Goal: Task Accomplishment & Management: Manage account settings

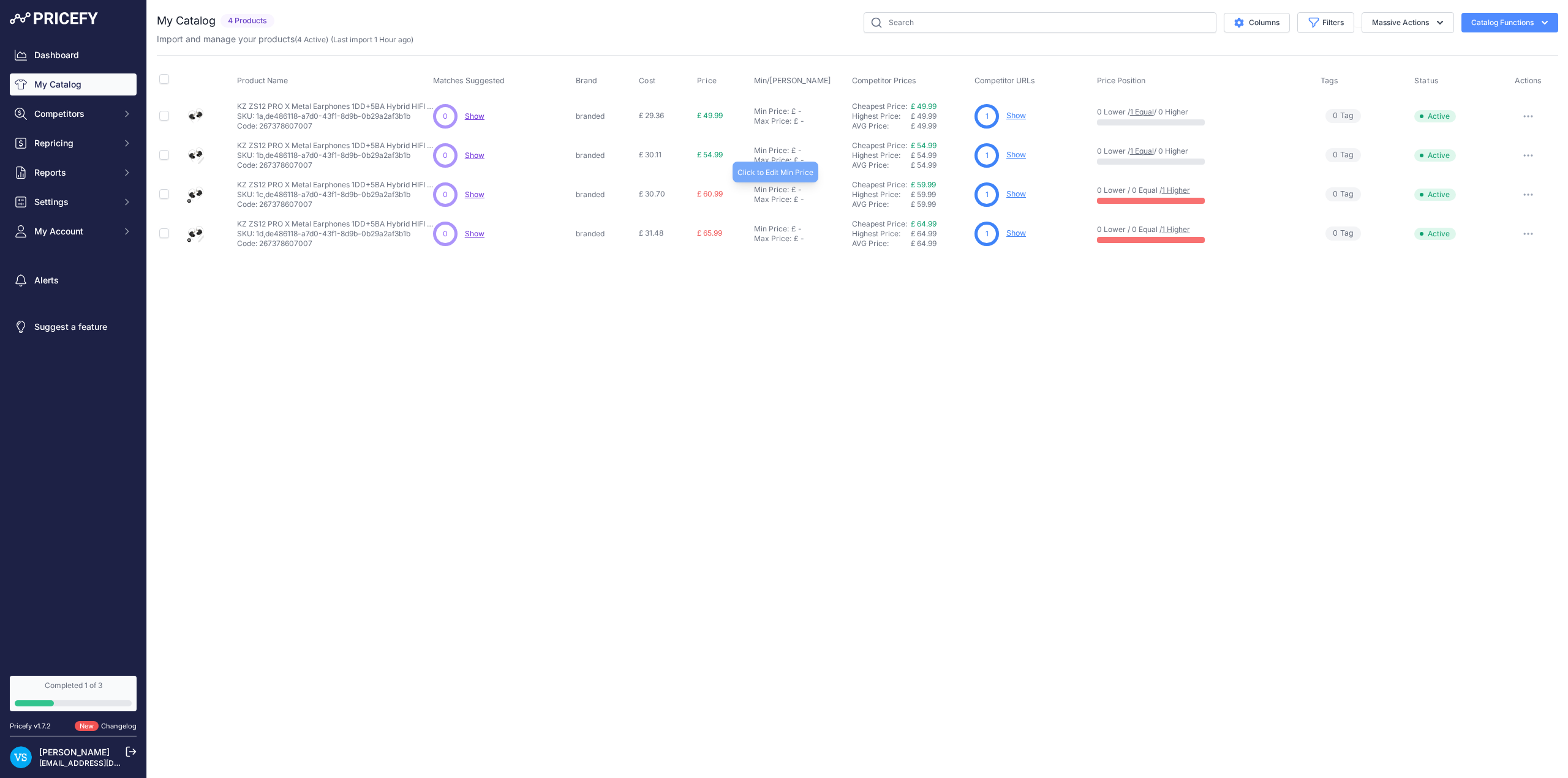
drag, startPoint x: 778, startPoint y: 191, endPoint x: 784, endPoint y: 172, distance: 19.9
click at [778, 191] on div "Min Price:" at bounding box center [771, 189] width 35 height 9
click at [805, 340] on div "Close You are not connected to the internet." at bounding box center [857, 389] width 1421 height 778
click at [778, 316] on div "Close You are not connected to the internet." at bounding box center [857, 389] width 1421 height 778
click at [717, 193] on span "£ 60.99" at bounding box center [710, 194] width 26 height 9
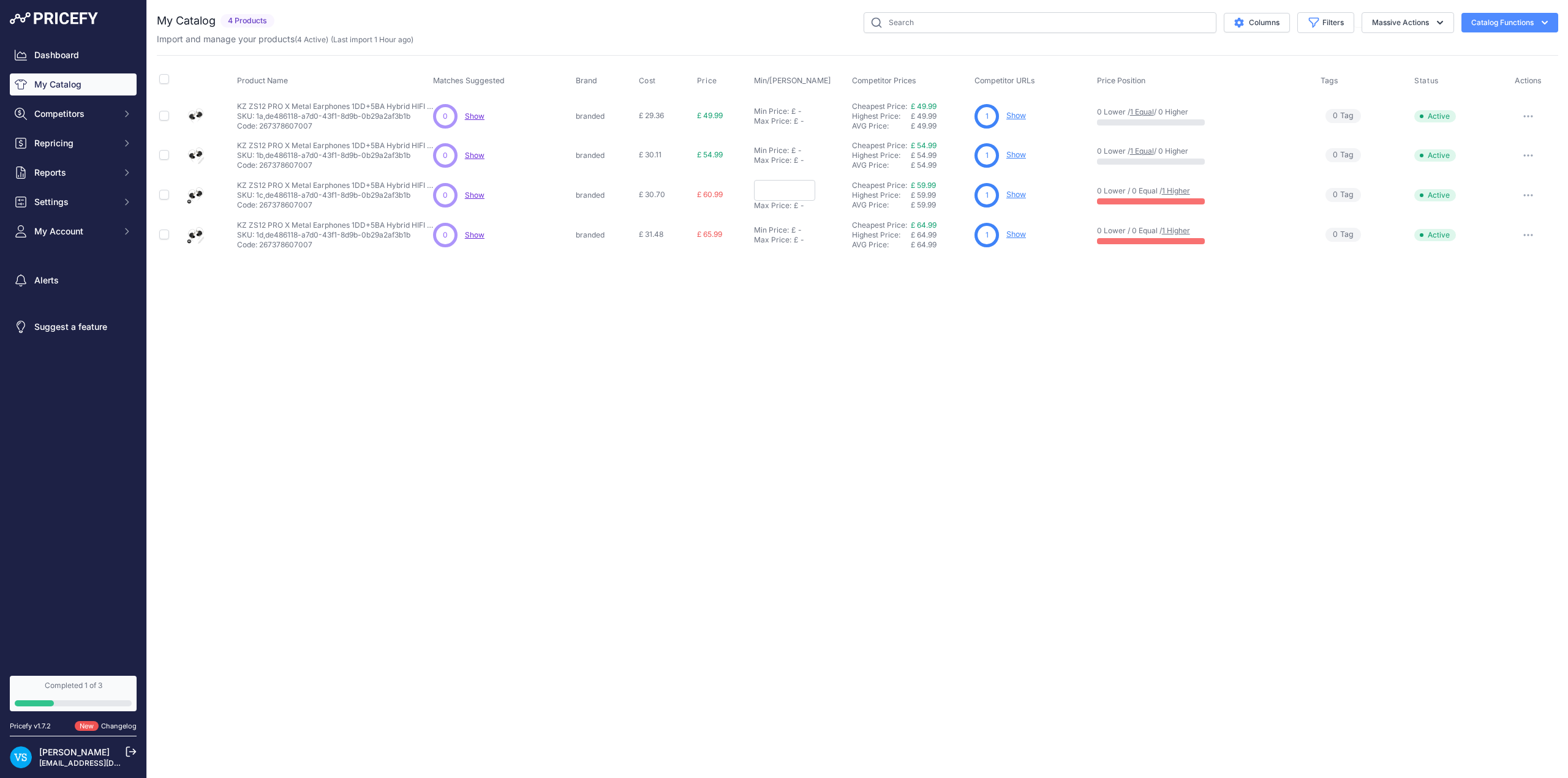
click at [708, 192] on span "£ 60.99" at bounding box center [710, 194] width 26 height 9
click at [711, 340] on div "Close You are not connected to the internet." at bounding box center [857, 389] width 1421 height 778
click at [1530, 198] on button "button" at bounding box center [1528, 195] width 25 height 17
click at [969, 444] on div "Close You are not connected to the internet." at bounding box center [857, 389] width 1421 height 778
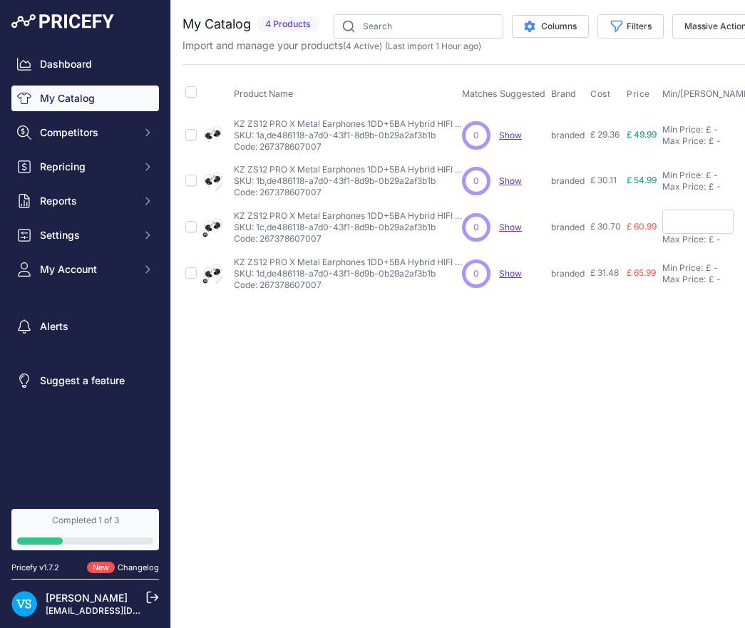
click at [641, 228] on span "£ 60.99" at bounding box center [642, 226] width 30 height 11
click at [632, 353] on div "Close You are not connected to the internet." at bounding box center [541, 314] width 741 height 628
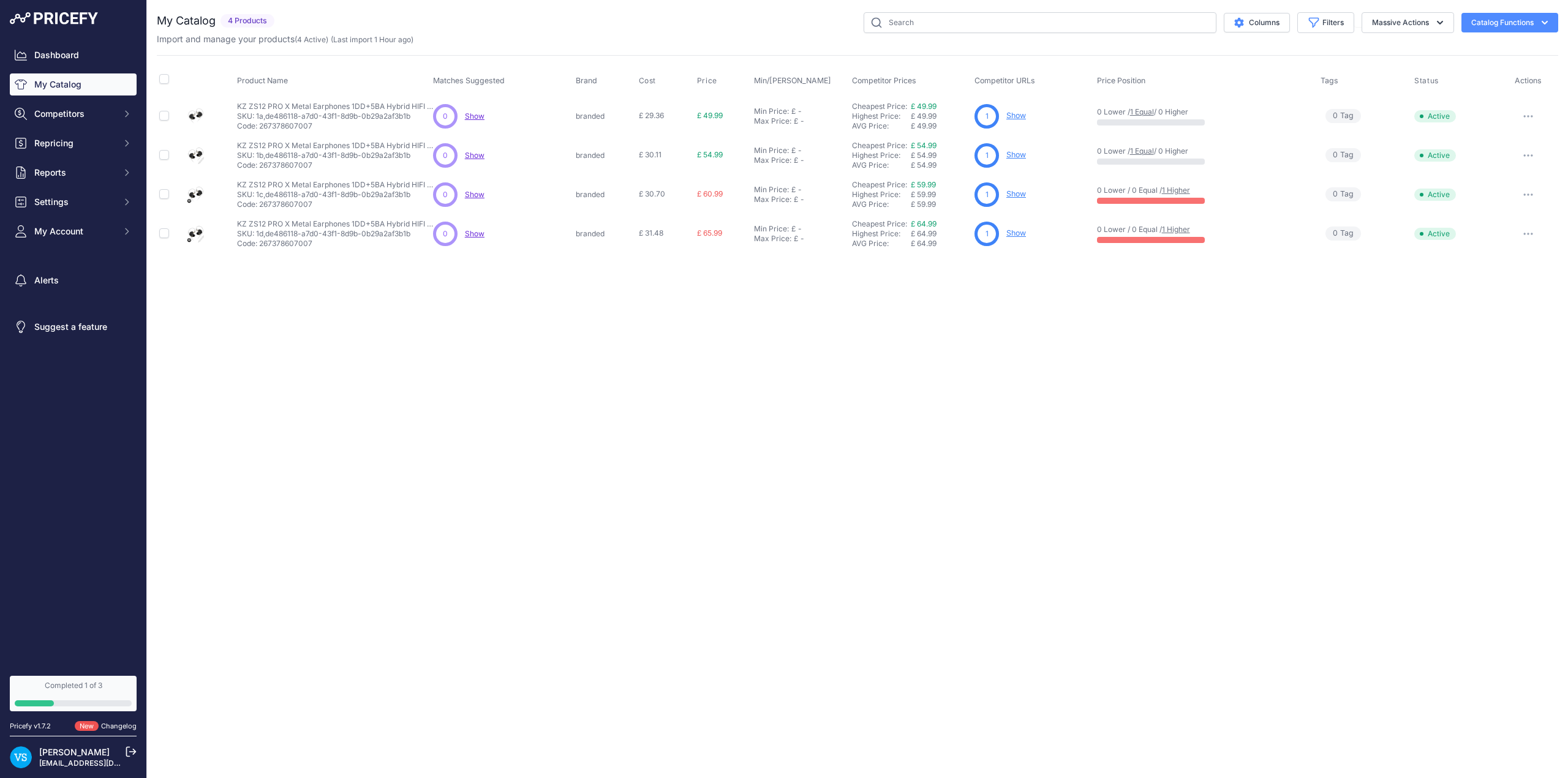
click at [473, 195] on span "Show" at bounding box center [474, 194] width 20 height 9
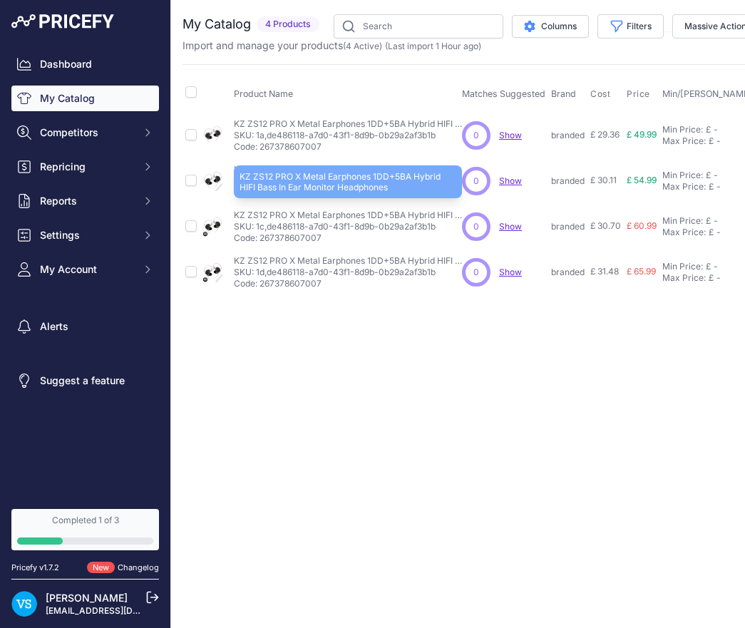
click at [348, 217] on p "KZ ZS12 PRO X Metal Earphones 1DD+5BA Hybrid HIFI Bass In Ear Monitor Headphones" at bounding box center [348, 215] width 228 height 11
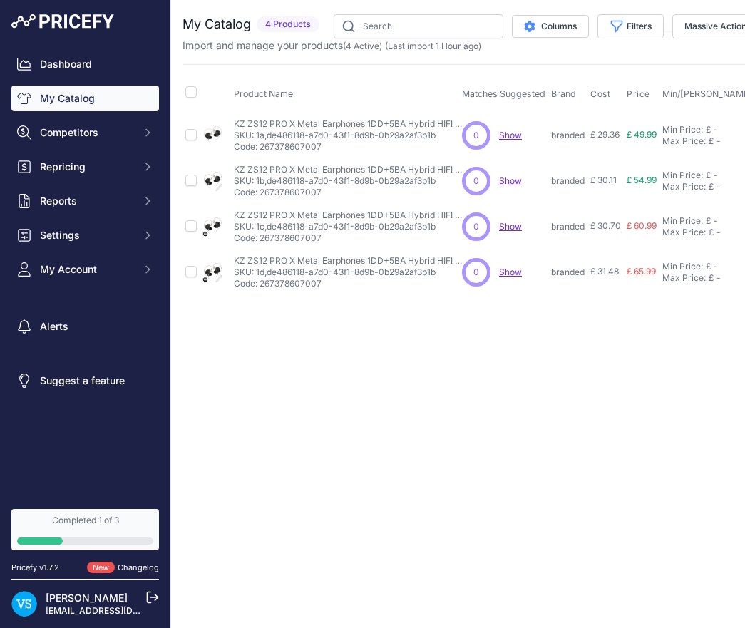
click at [354, 221] on p "SKU: 1c,de486118-a7d0-43f1-8d9b-0b29a2af3b1b" at bounding box center [348, 226] width 228 height 11
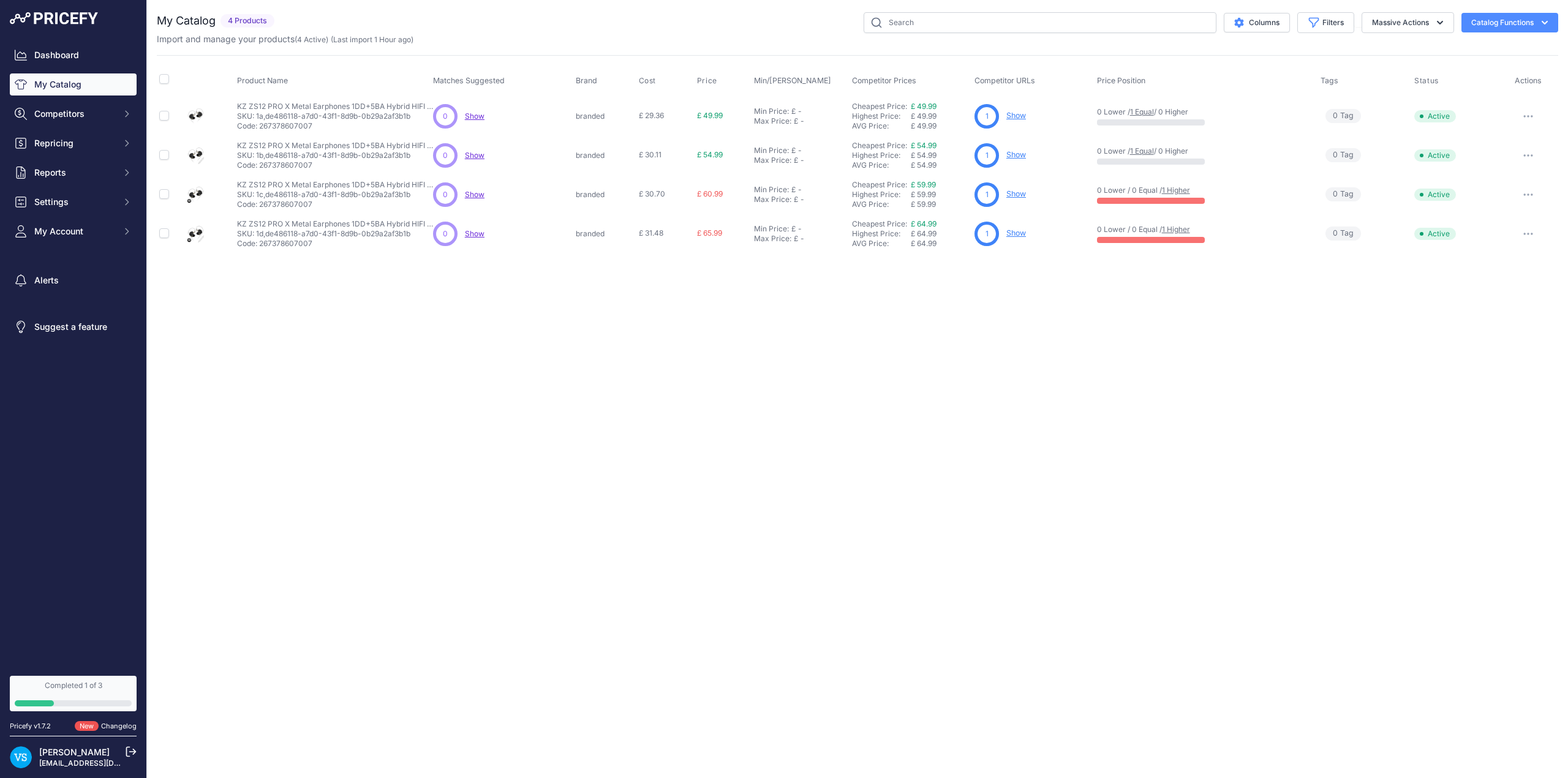
click at [1526, 193] on icon "button" at bounding box center [1528, 194] width 9 height 3
click at [1266, 358] on div "Close You are not connected to the internet." at bounding box center [857, 389] width 1421 height 778
click at [162, 194] on input "checkbox" at bounding box center [163, 193] width 9 height 9
checkbox input "true"
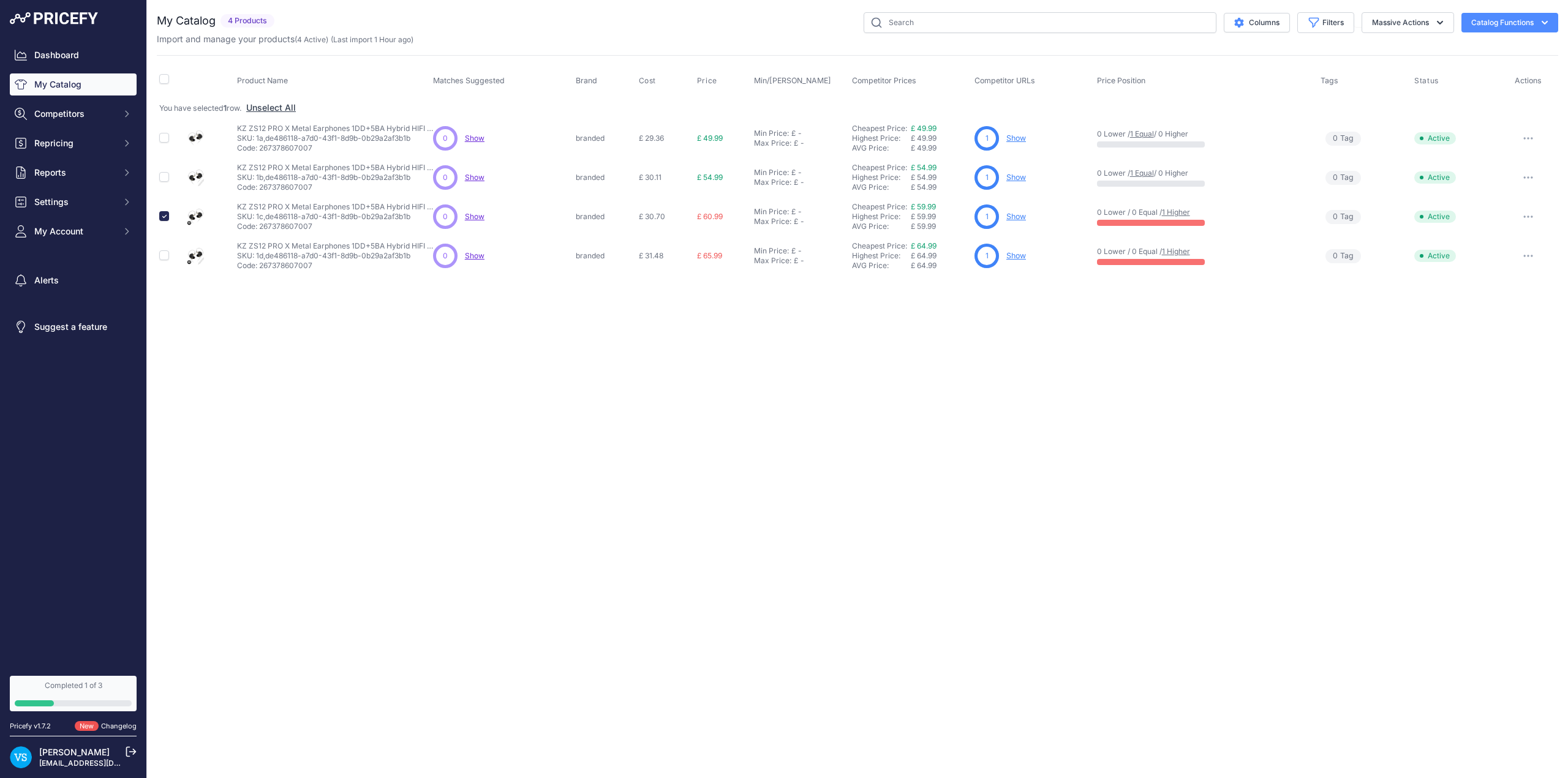
click at [1526, 217] on icon "button" at bounding box center [1524, 216] width 1 height 1
click at [1432, 377] on div "Close You are not connected to the internet." at bounding box center [857, 389] width 1421 height 778
click at [165, 214] on input "checkbox" at bounding box center [163, 216] width 9 height 9
checkbox input "false"
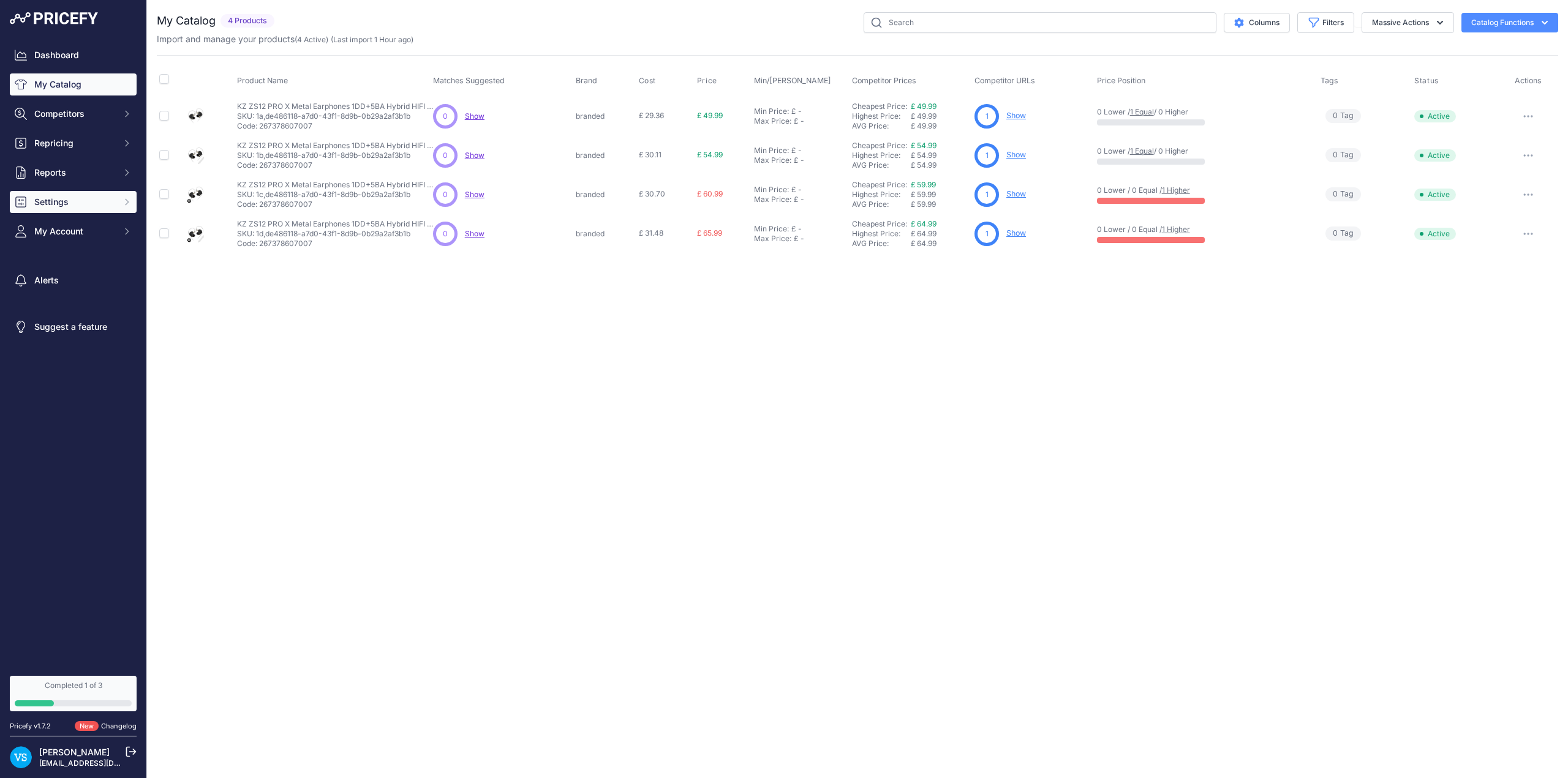
click at [58, 206] on span "Settings" at bounding box center [74, 202] width 80 height 12
click at [58, 283] on link "Alert Rules" at bounding box center [73, 282] width 127 height 21
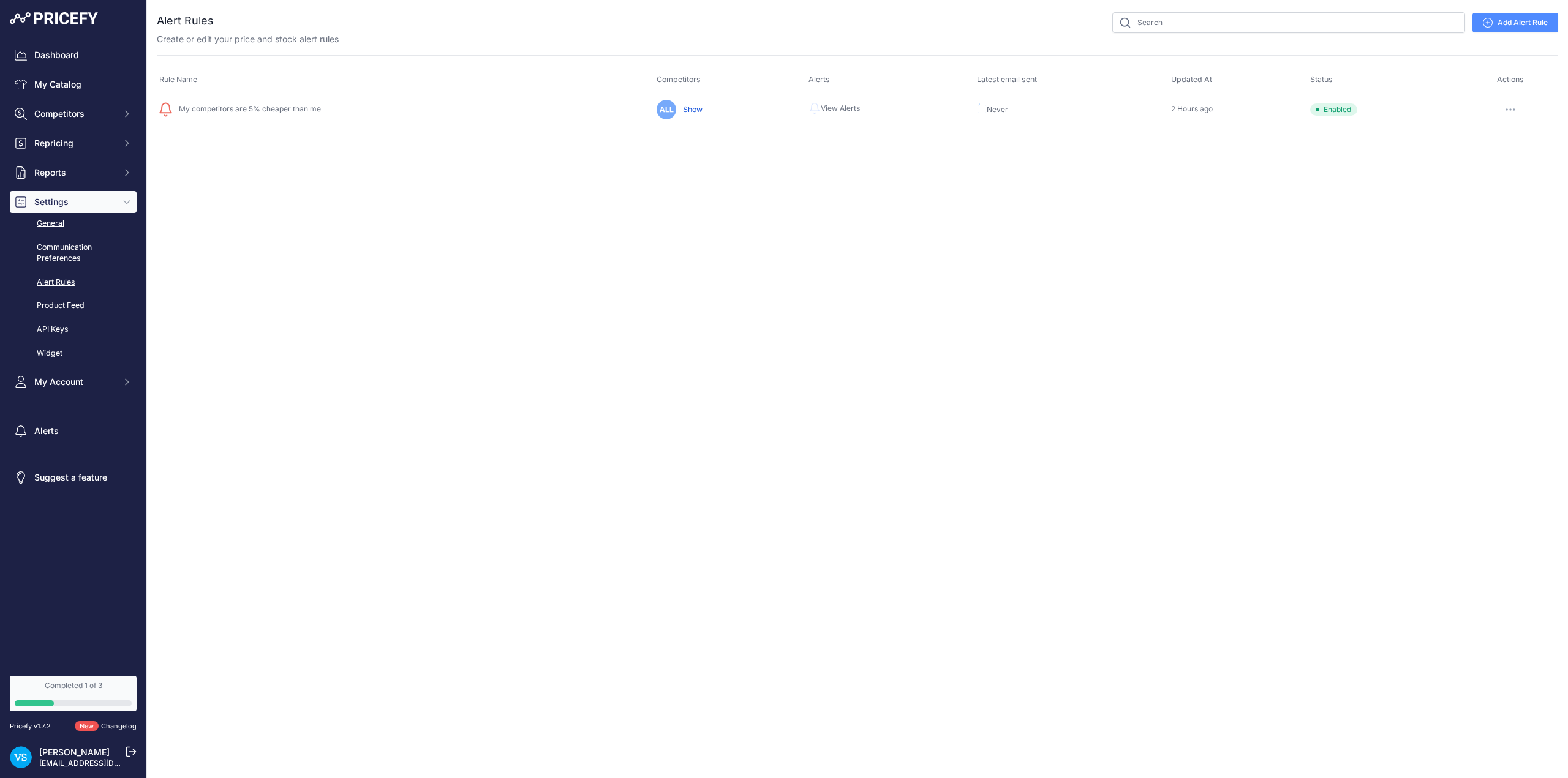
click at [63, 220] on link "General" at bounding box center [73, 223] width 127 height 21
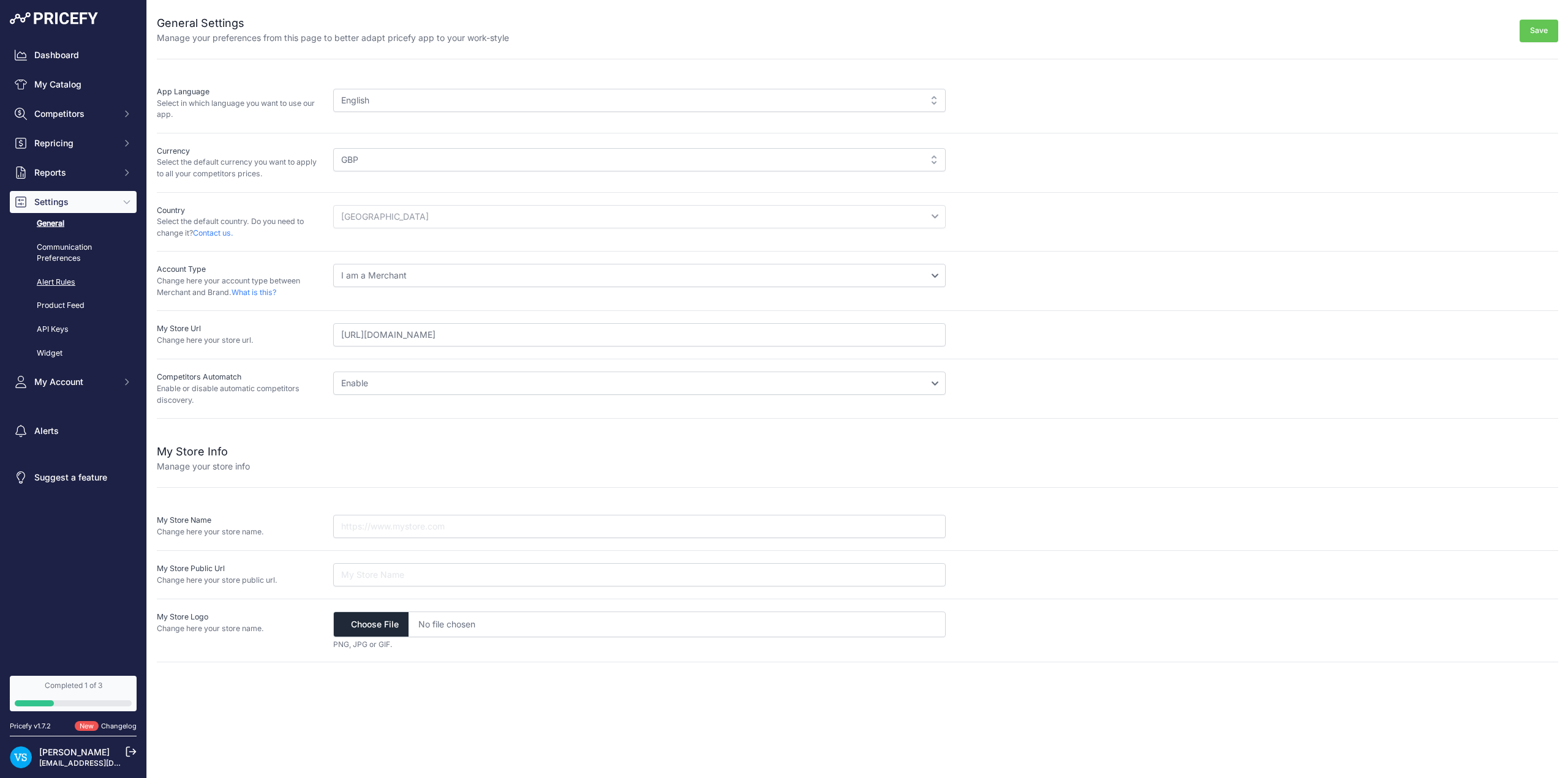
click at [58, 283] on link "Alert Rules" at bounding box center [73, 282] width 127 height 21
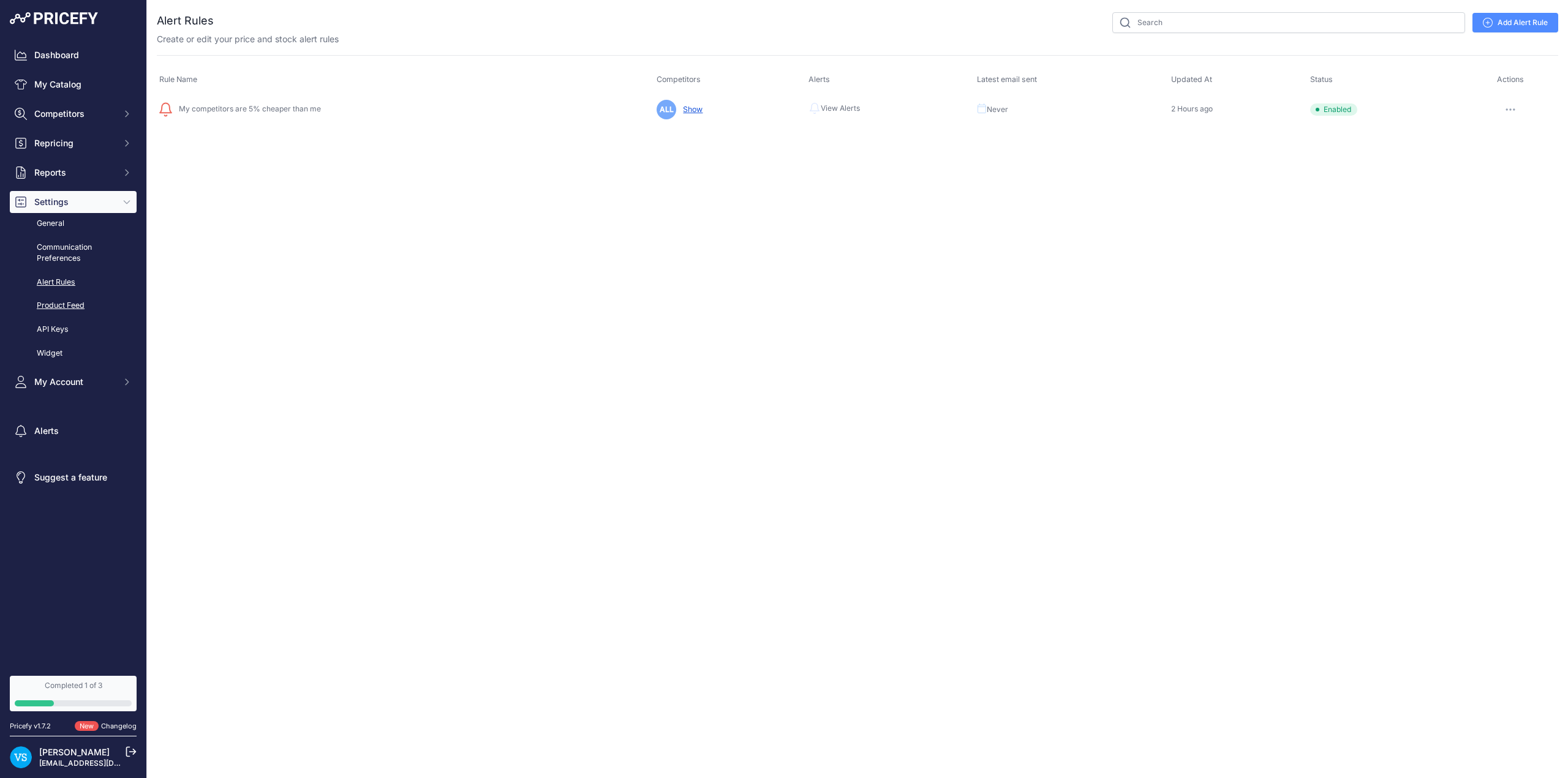
click at [63, 310] on link "Product Feed" at bounding box center [73, 306] width 127 height 21
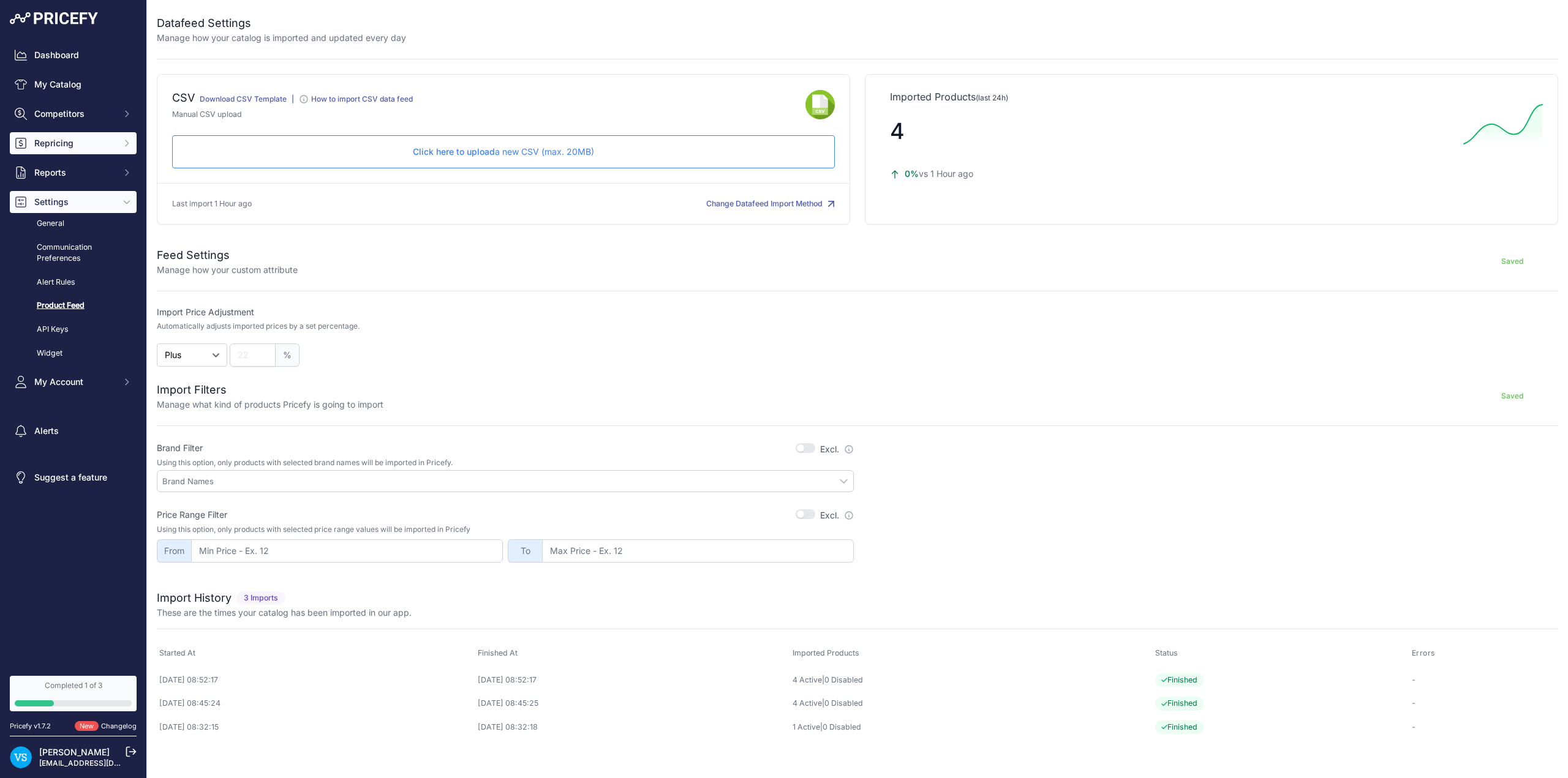
click at [69, 139] on span "Repricing" at bounding box center [74, 143] width 80 height 12
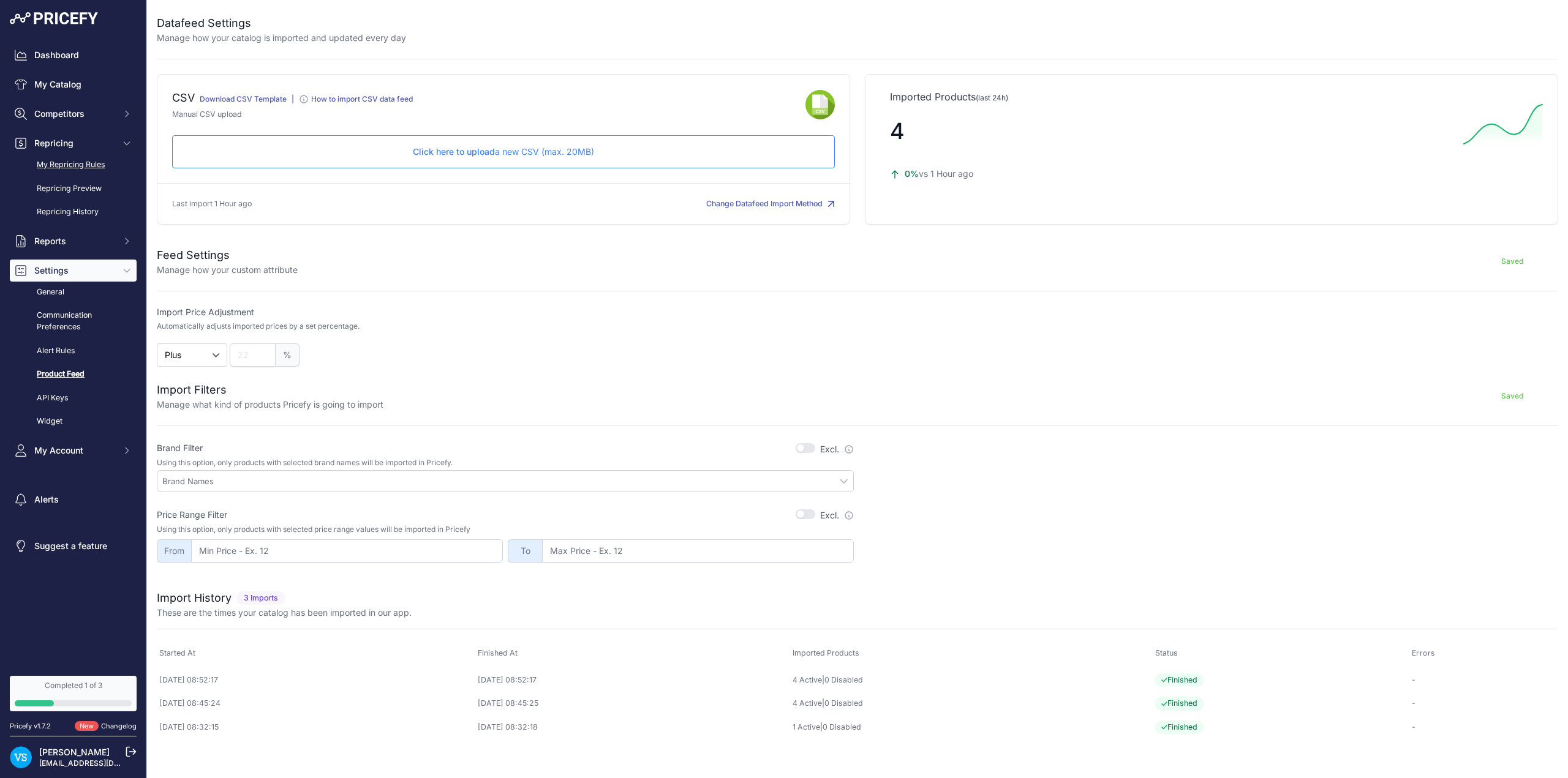
click at [80, 165] on link "My Repricing Rules" at bounding box center [73, 165] width 127 height 21
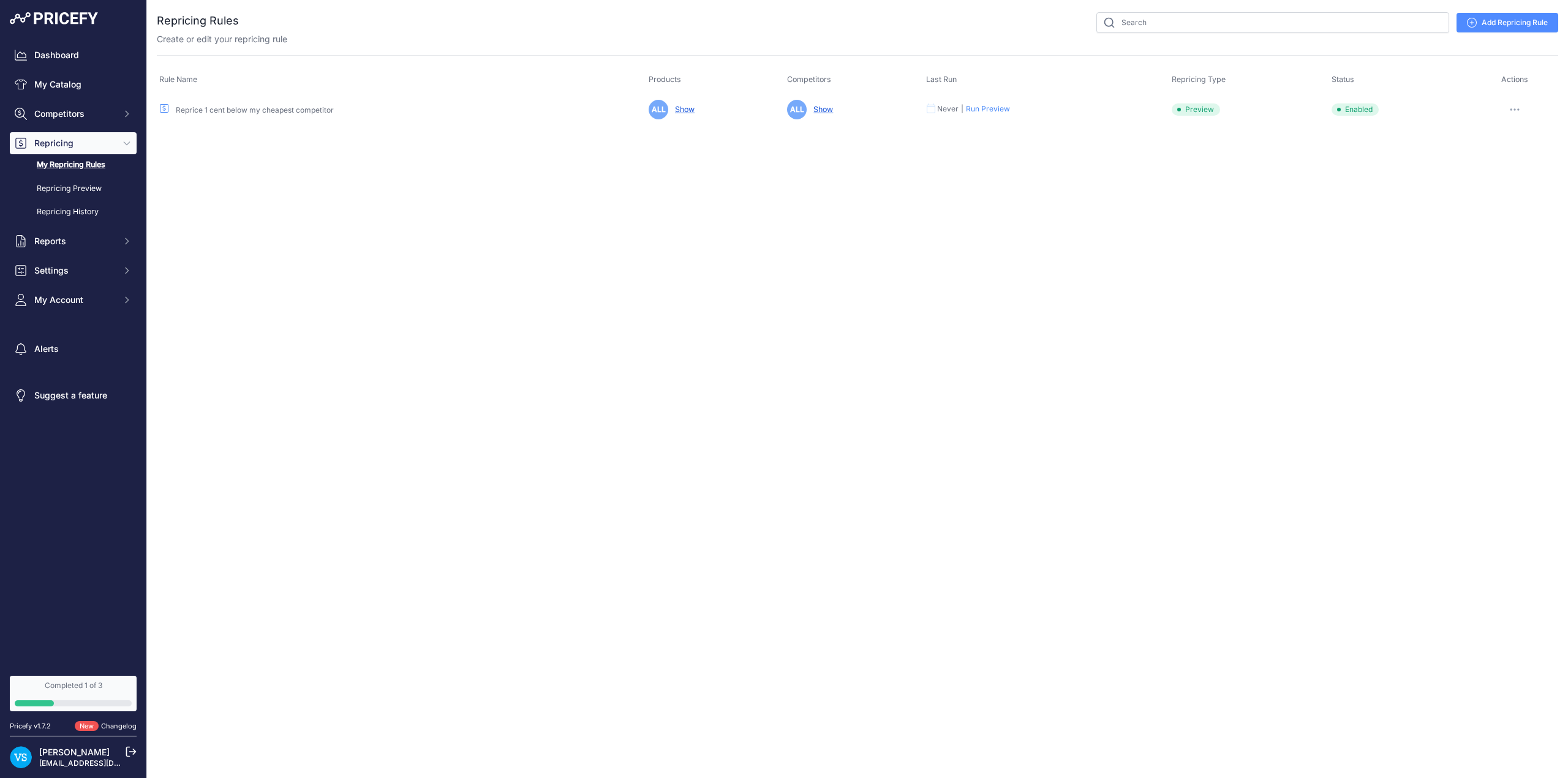
click at [684, 110] on link "Show" at bounding box center [682, 109] width 25 height 9
click at [86, 166] on link "My Repricing Rules" at bounding box center [73, 165] width 127 height 21
click at [84, 190] on link "Repricing Preview" at bounding box center [73, 188] width 127 height 21
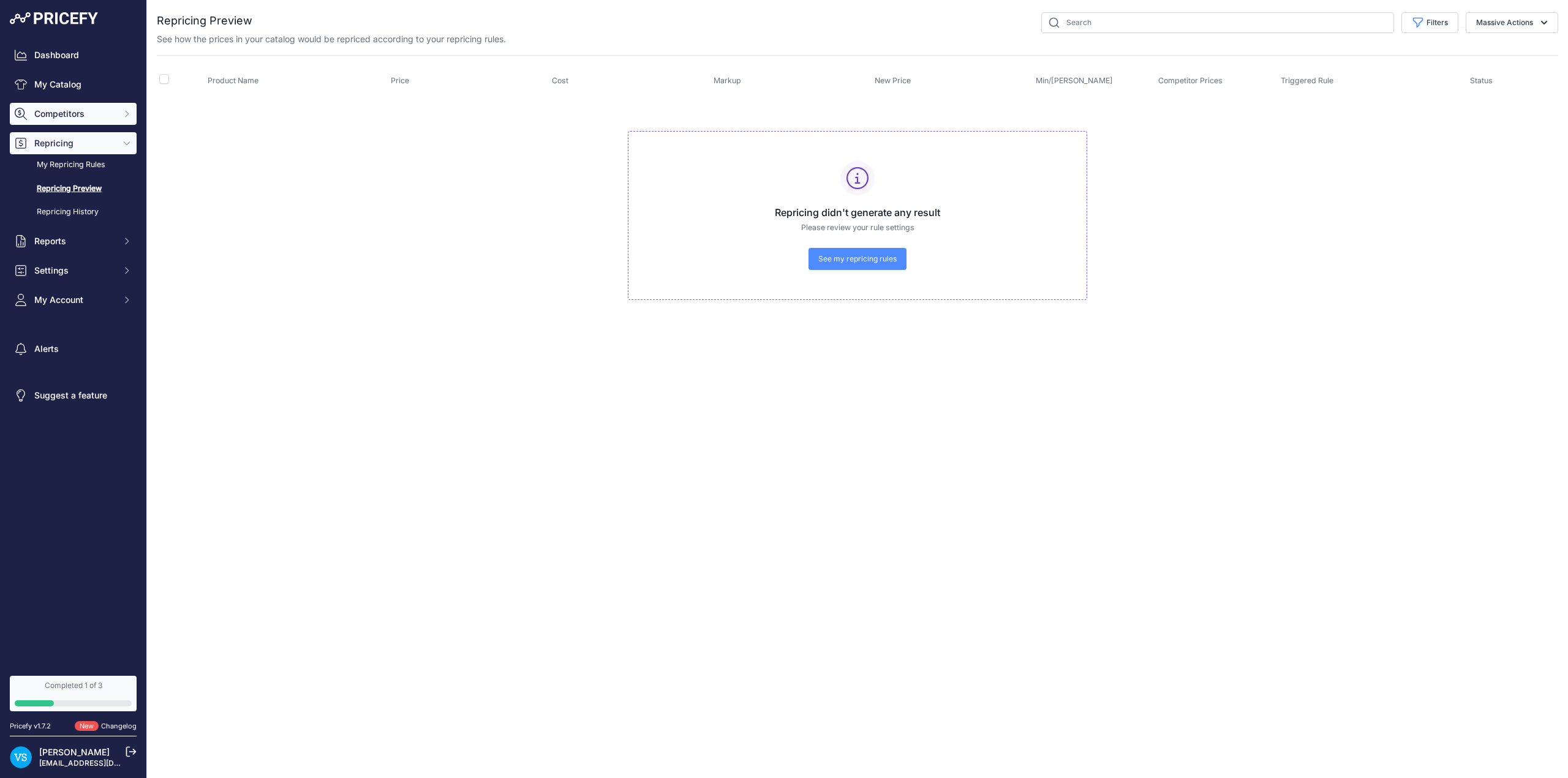
click at [65, 116] on span "Competitors" at bounding box center [74, 113] width 80 height 12
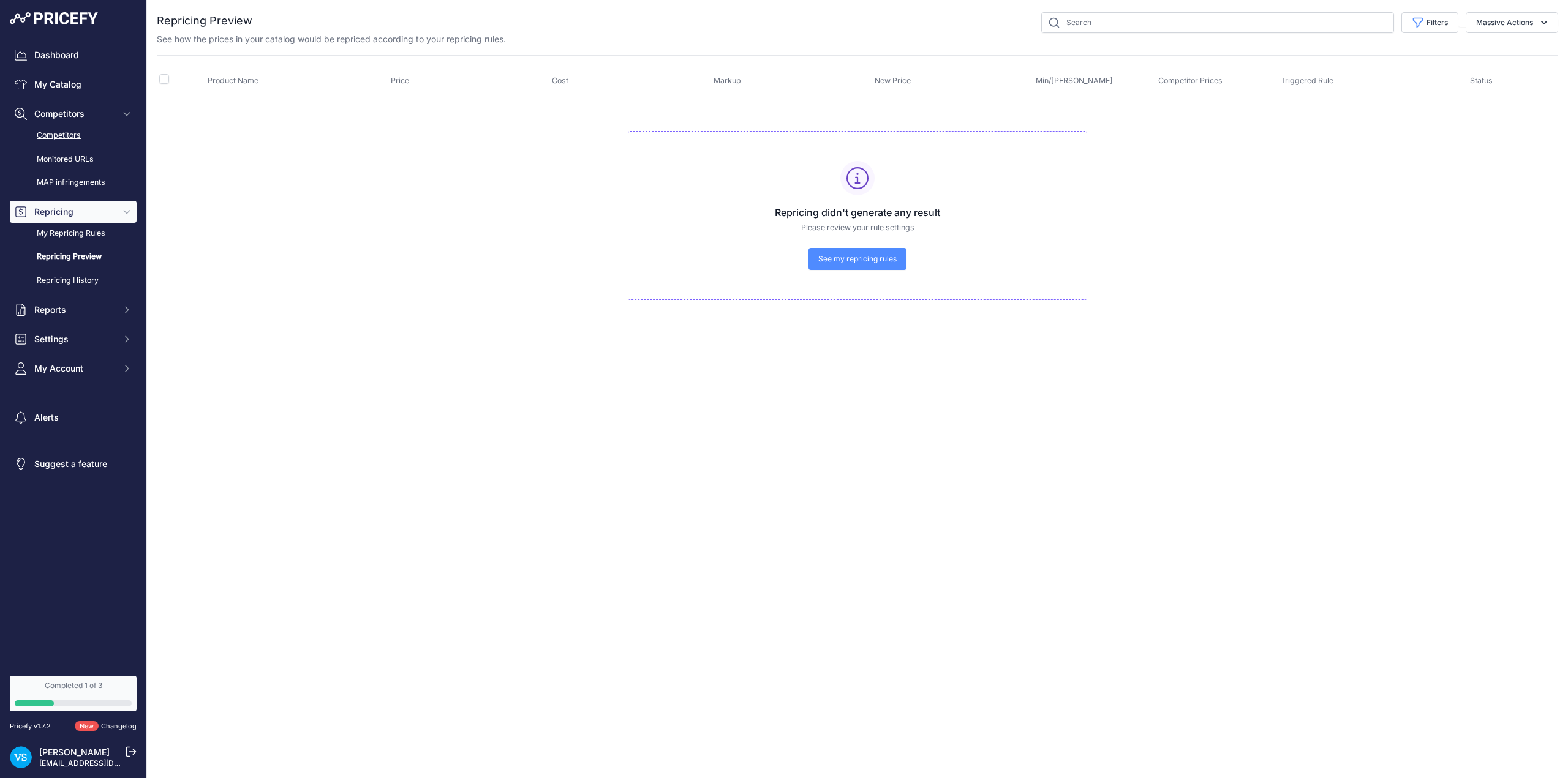
click at [72, 135] on link "Competitors" at bounding box center [73, 135] width 127 height 21
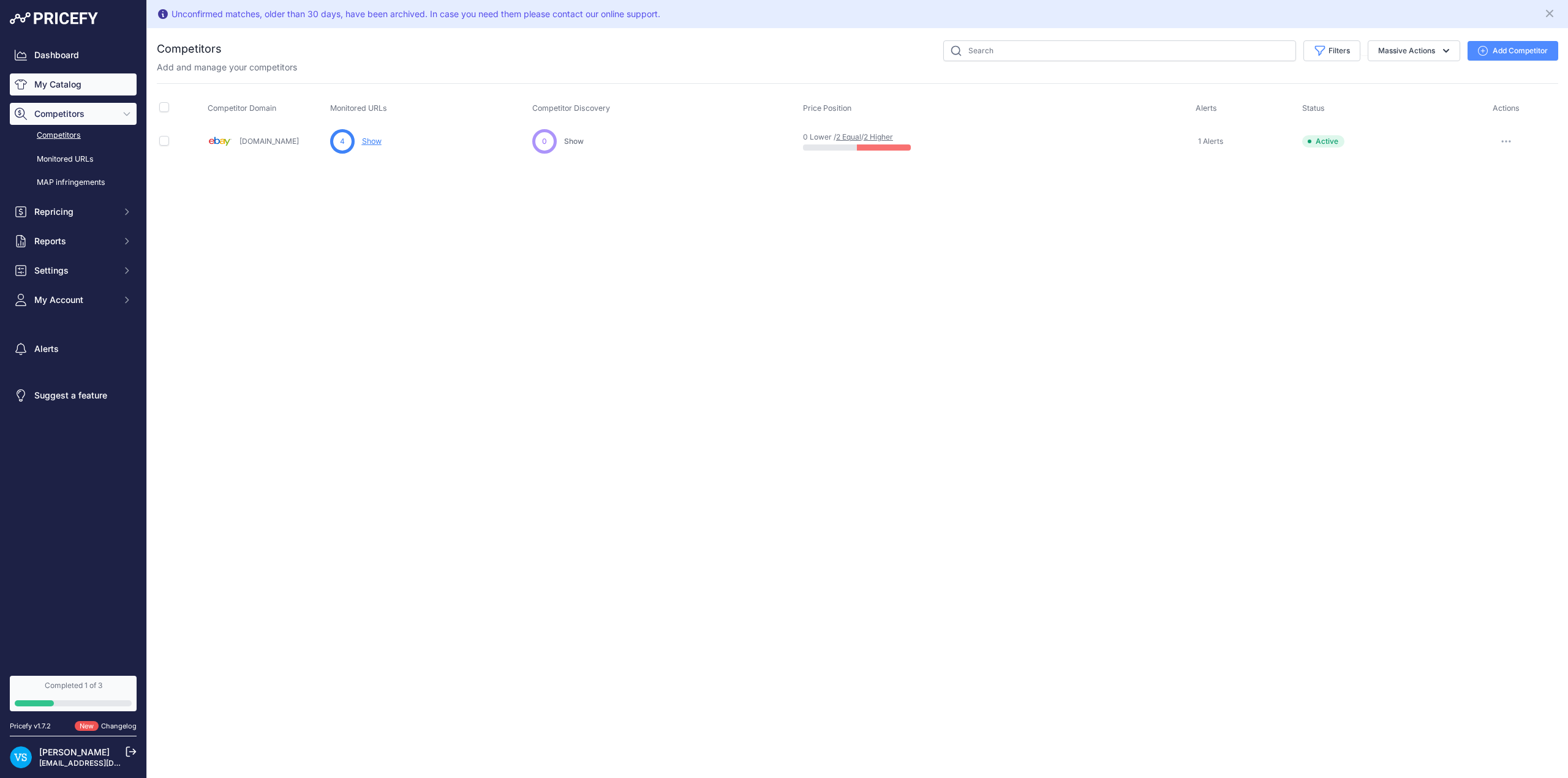
click at [47, 82] on link "My Catalog" at bounding box center [73, 85] width 127 height 22
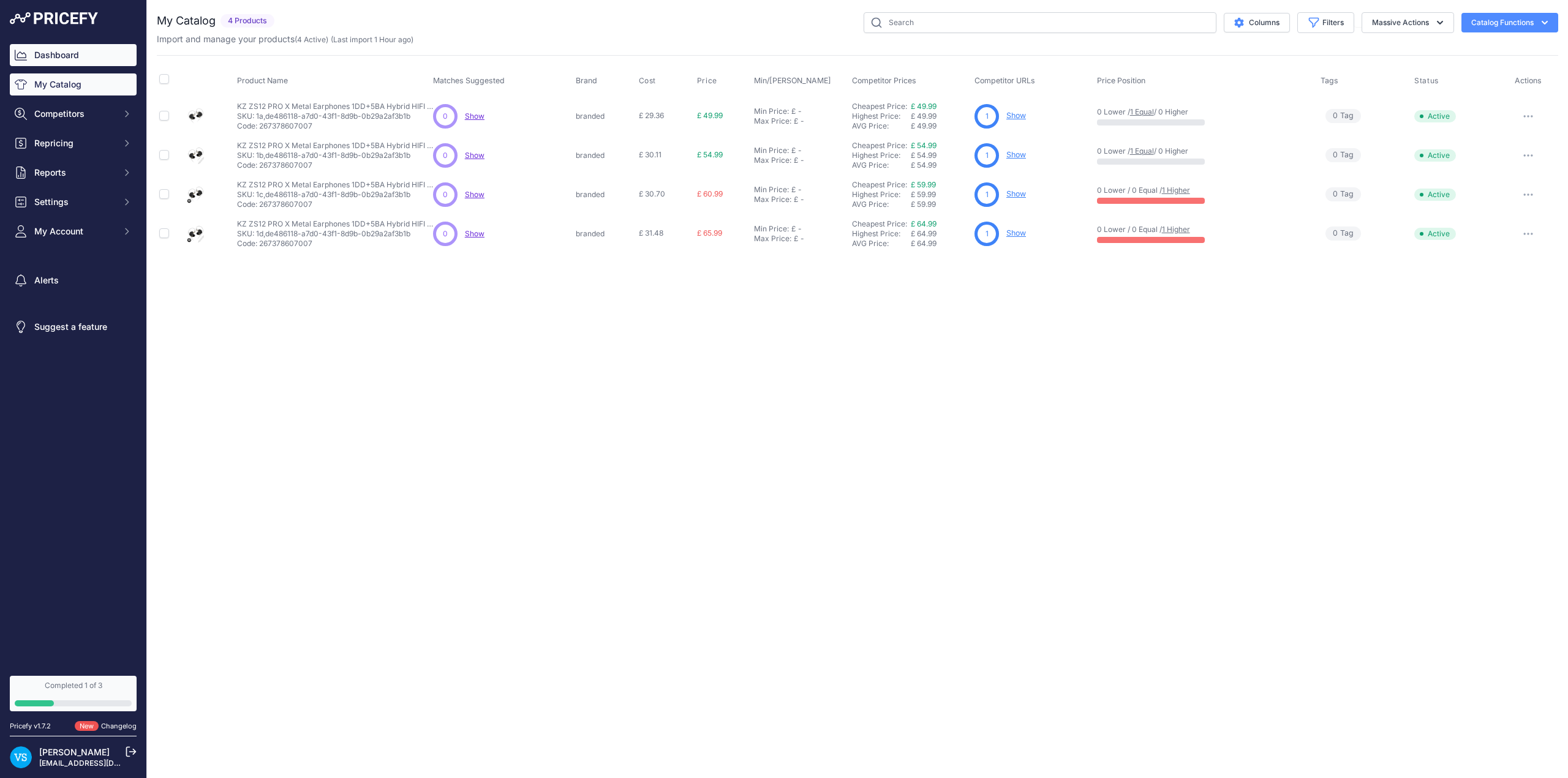
click at [60, 54] on link "Dashboard" at bounding box center [73, 55] width 127 height 22
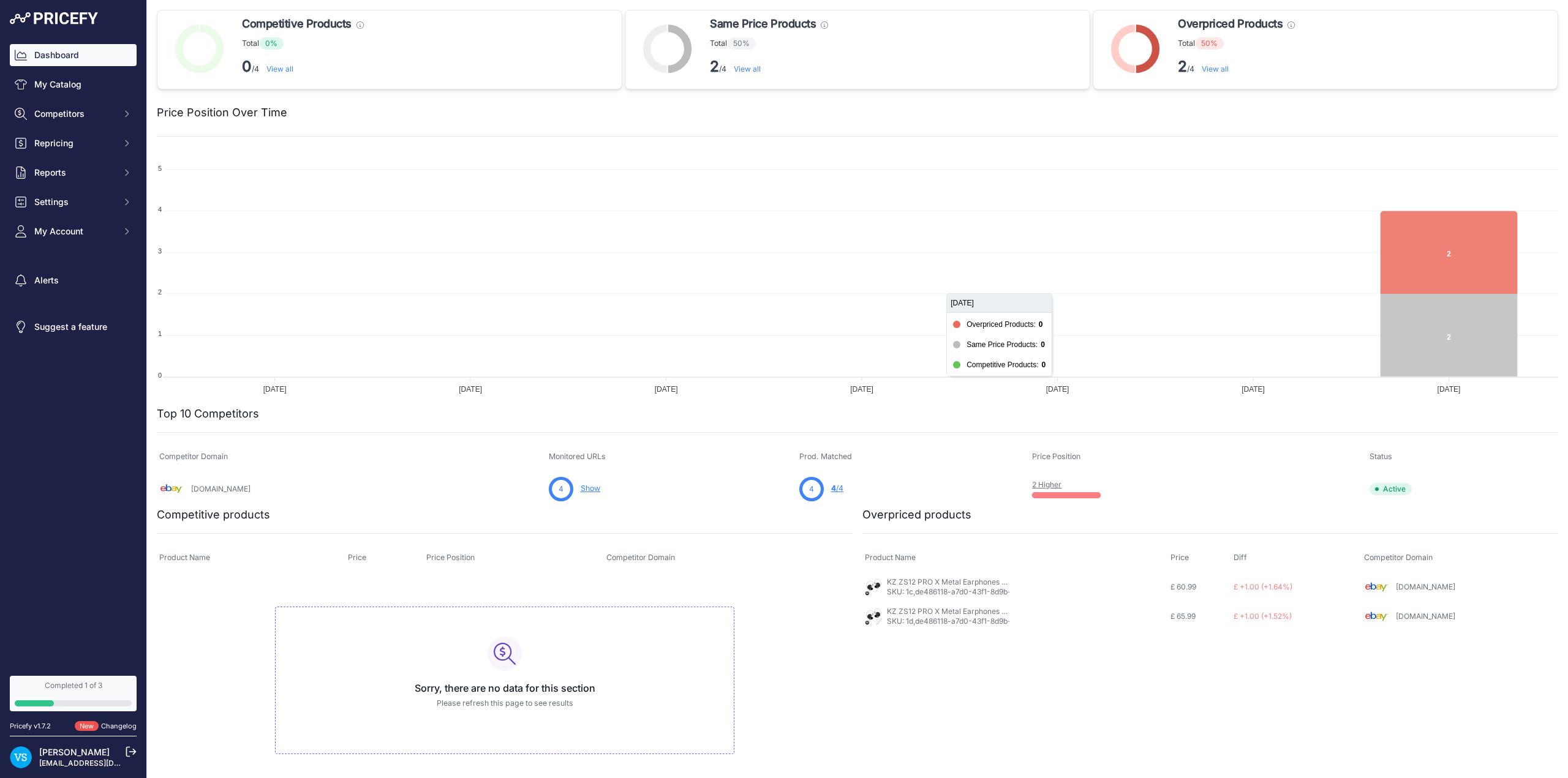
scroll to position [1, 0]
click at [58, 231] on span "My Account" at bounding box center [74, 231] width 80 height 12
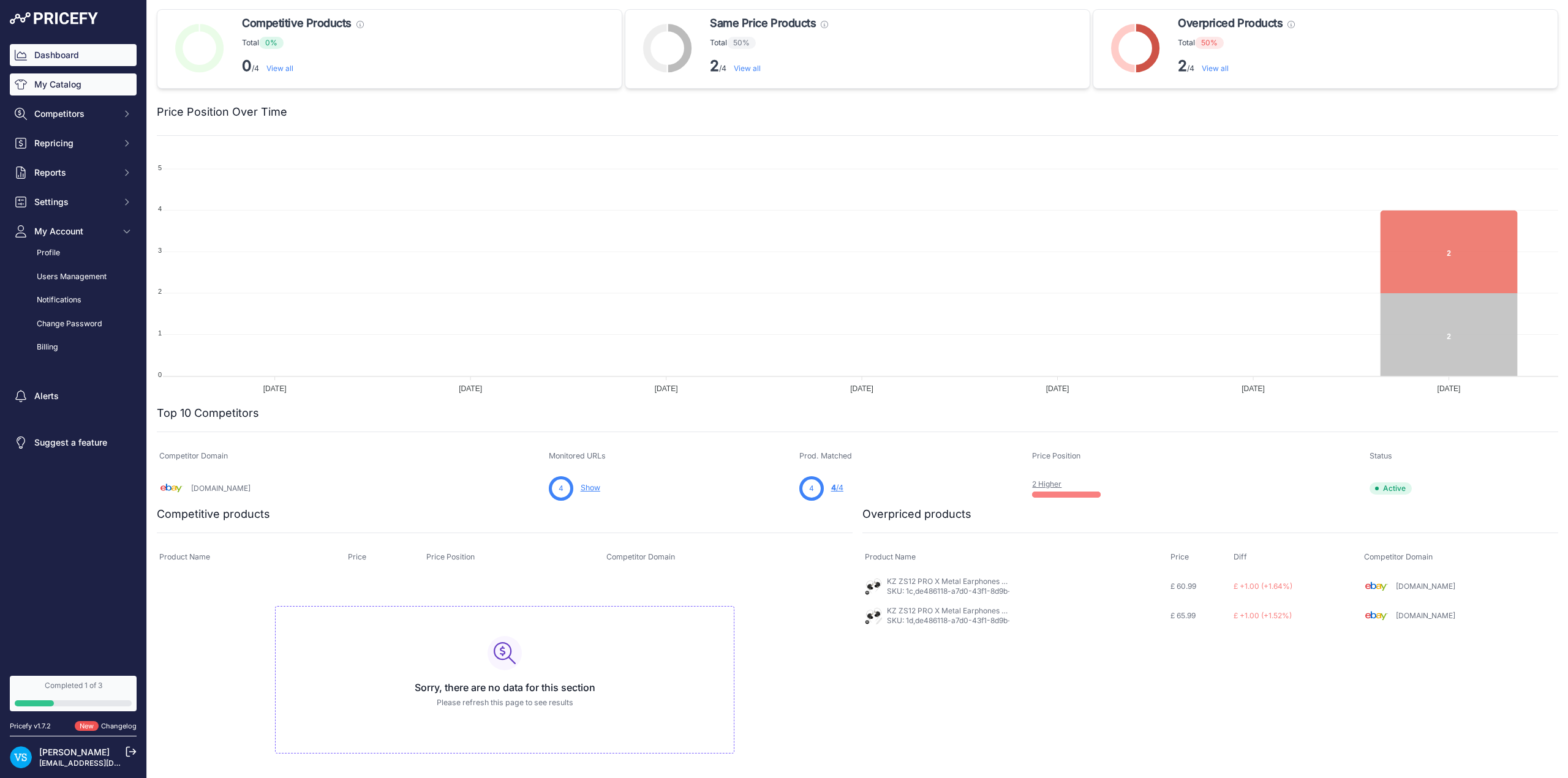
click at [46, 88] on link "My Catalog" at bounding box center [73, 85] width 127 height 22
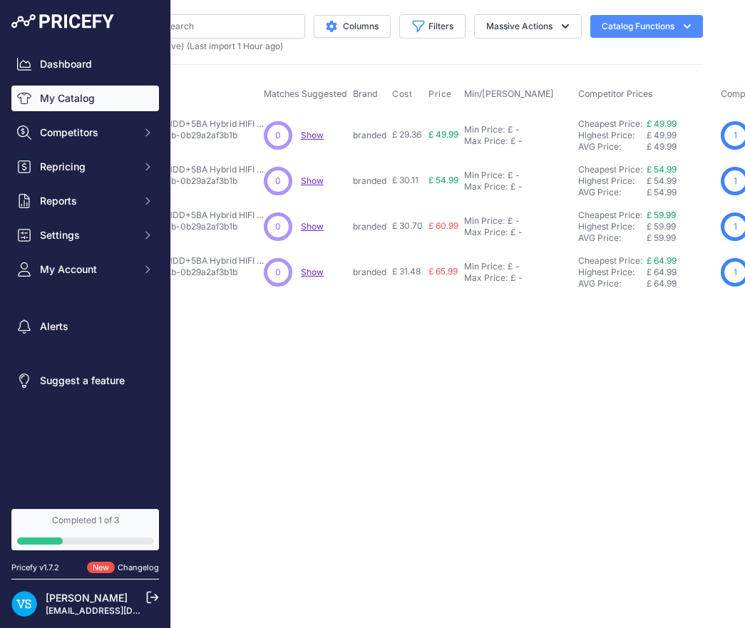
scroll to position [0, 206]
